Goal: Transaction & Acquisition: Book appointment/travel/reservation

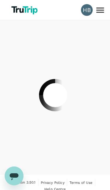
click at [100, 9] on div at bounding box center [55, 95] width 110 height 190
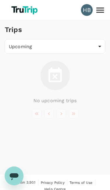
click at [24, 11] on img at bounding box center [24, 10] width 31 height 13
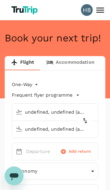
click at [99, 10] on icon at bounding box center [100, 9] width 8 height 5
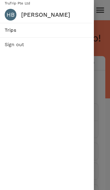
type input "roundtrip"
type input "[GEOGRAPHIC_DATA] ([GEOGRAPHIC_DATA])"
type input "Singapore Changi (SIN)"
click at [66, 28] on span "Trips" at bounding box center [47, 30] width 85 height 7
